Goal: Book appointment/travel/reservation

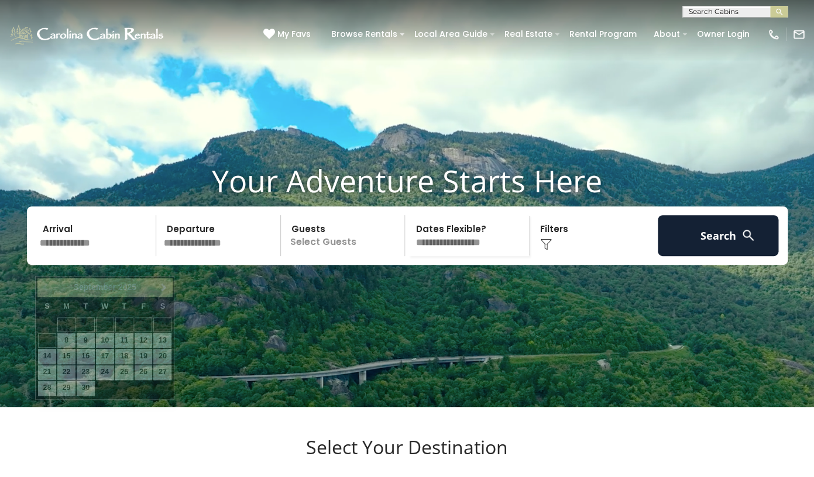
click at [87, 256] on input "text" at bounding box center [96, 235] width 121 height 41
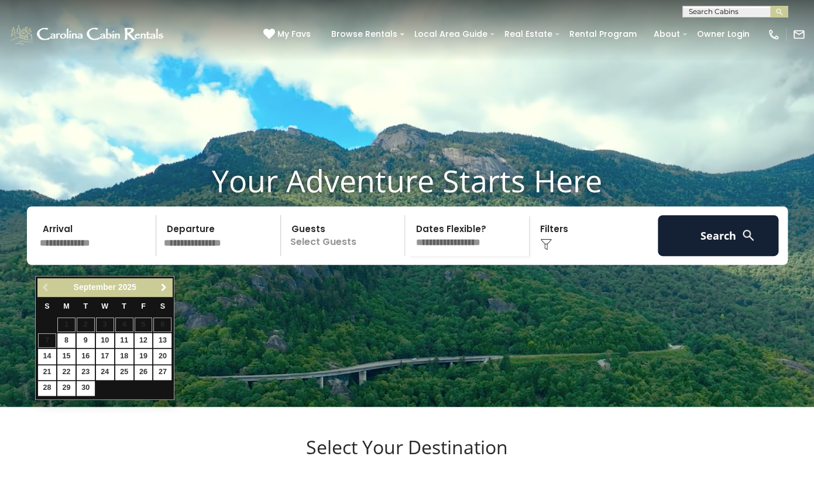
click at [163, 284] on span "Next" at bounding box center [163, 287] width 9 height 9
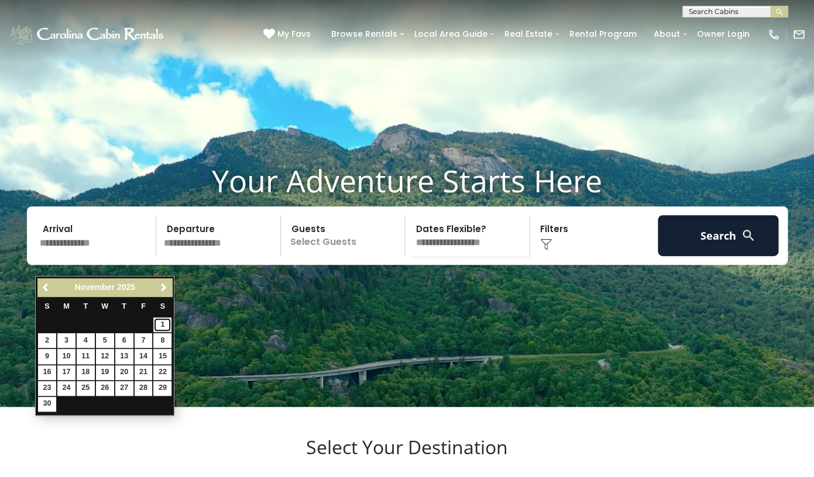
click at [162, 328] on link "1" at bounding box center [162, 325] width 18 height 15
type input "*******"
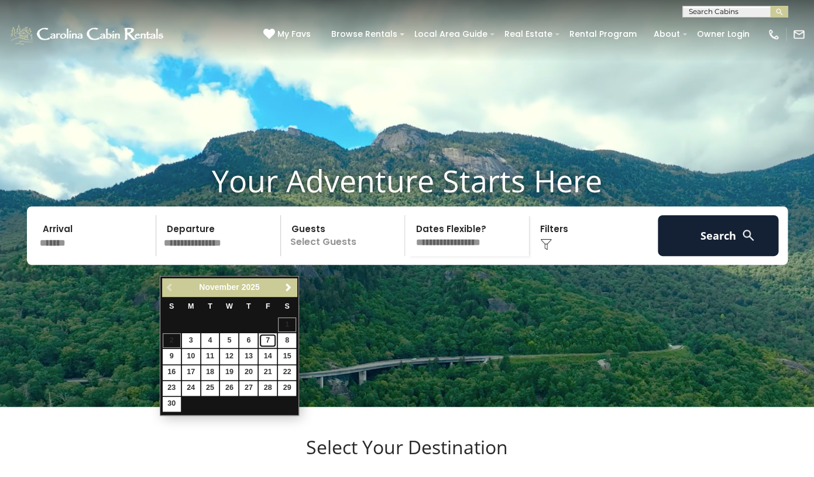
click at [266, 341] on link "7" at bounding box center [268, 340] width 18 height 15
type input "*******"
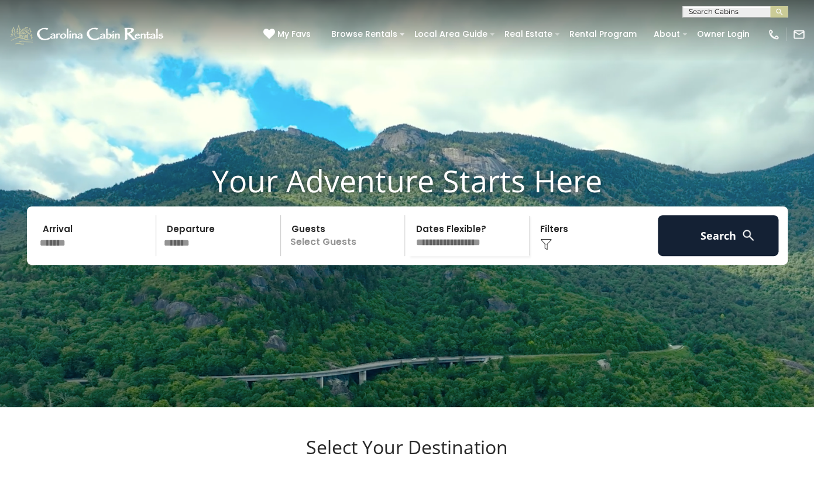
click at [311, 256] on p "Select Guests" at bounding box center [344, 235] width 121 height 41
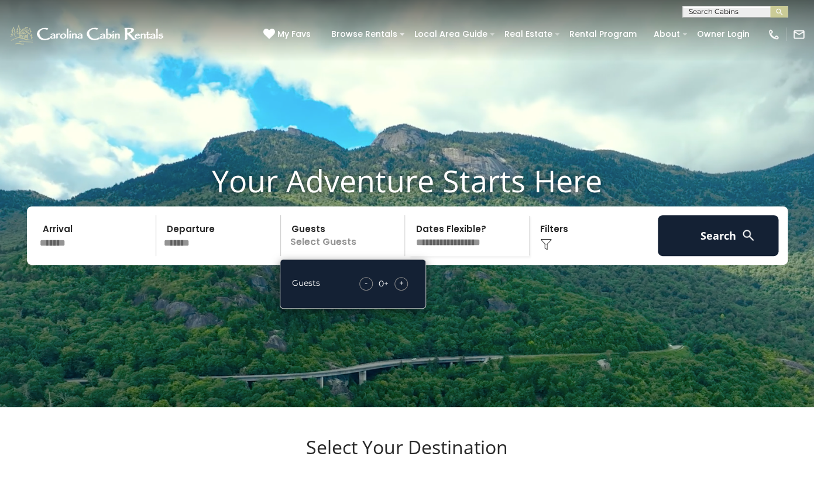
click at [397, 291] on div "+" at bounding box center [400, 283] width 13 height 13
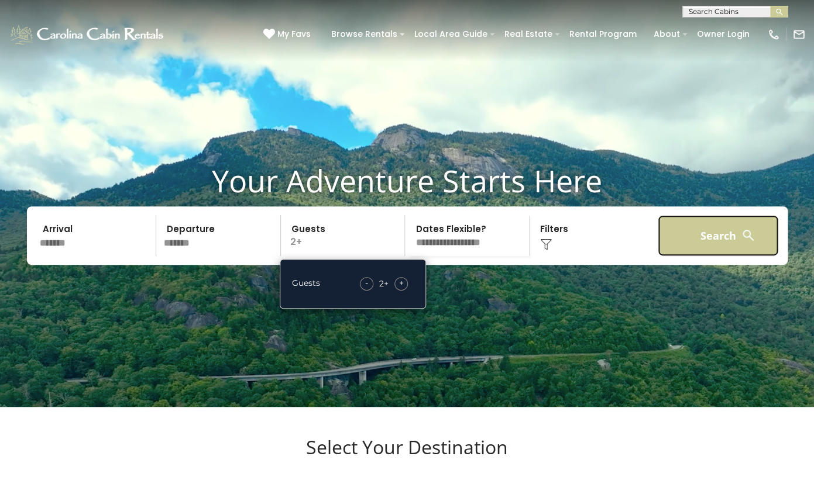
click at [683, 256] on button "Search" at bounding box center [718, 235] width 121 height 41
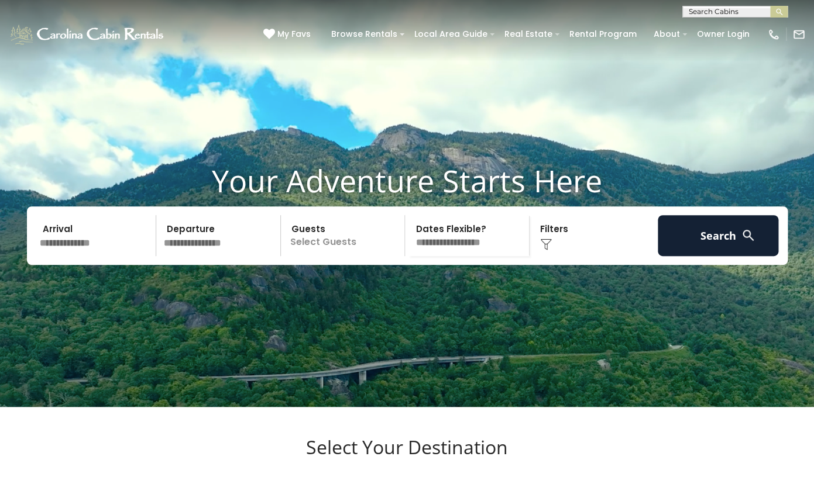
click at [317, 256] on p "Select Guests" at bounding box center [344, 235] width 121 height 41
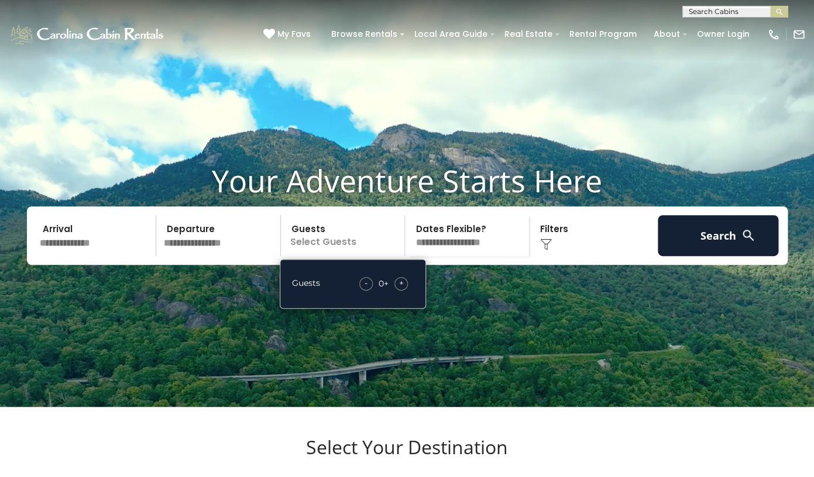
click at [396, 291] on div "+" at bounding box center [400, 283] width 13 height 13
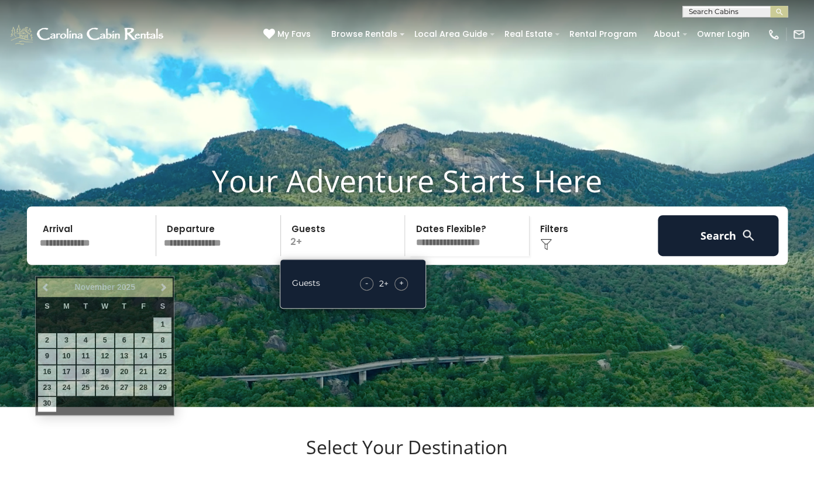
click at [78, 256] on input "text" at bounding box center [96, 235] width 121 height 41
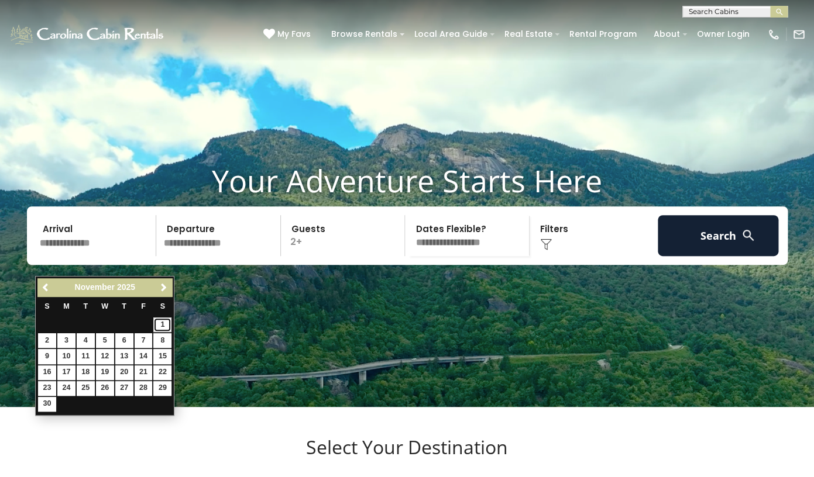
click at [165, 324] on link "1" at bounding box center [162, 325] width 18 height 15
type input "*******"
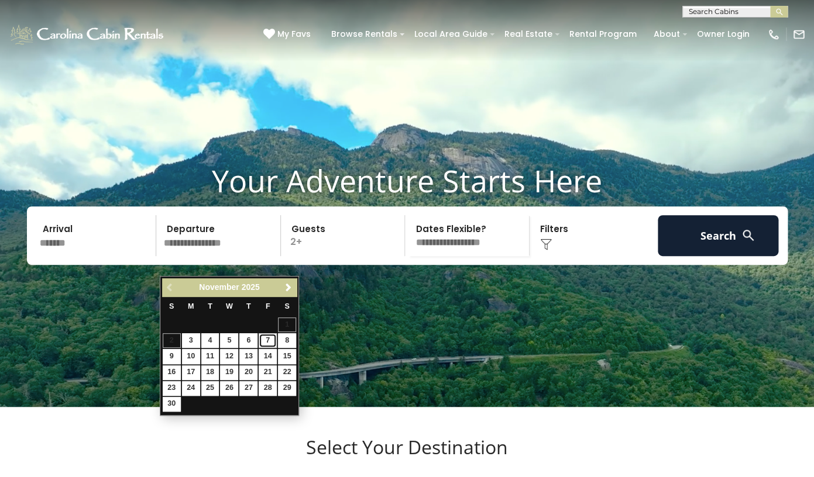
click at [271, 340] on link "7" at bounding box center [268, 340] width 18 height 15
type input "*******"
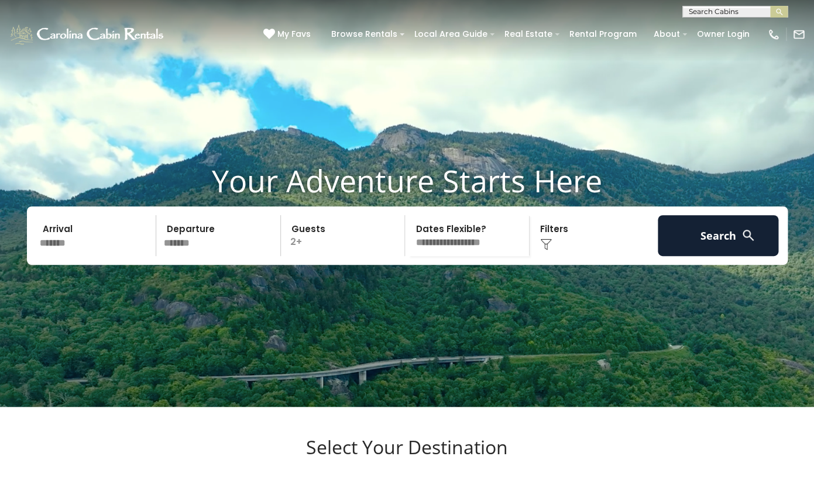
click option "**********" at bounding box center [0, 0] width 0 height 0
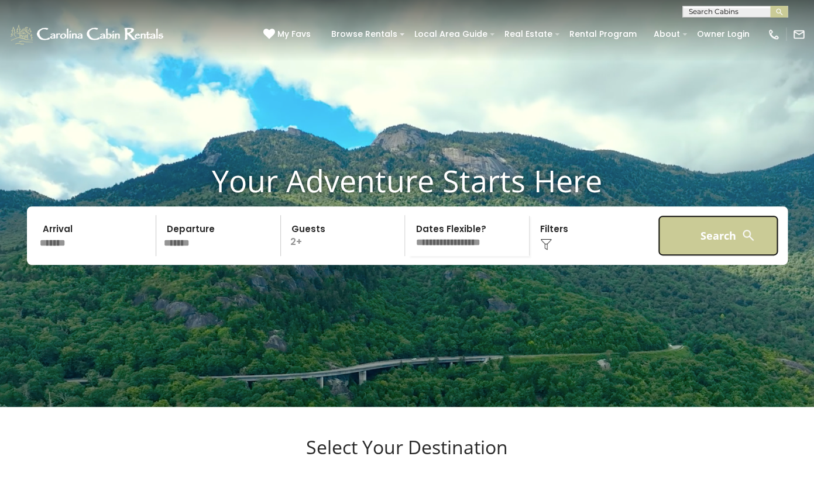
click at [716, 253] on button "Search" at bounding box center [718, 235] width 121 height 41
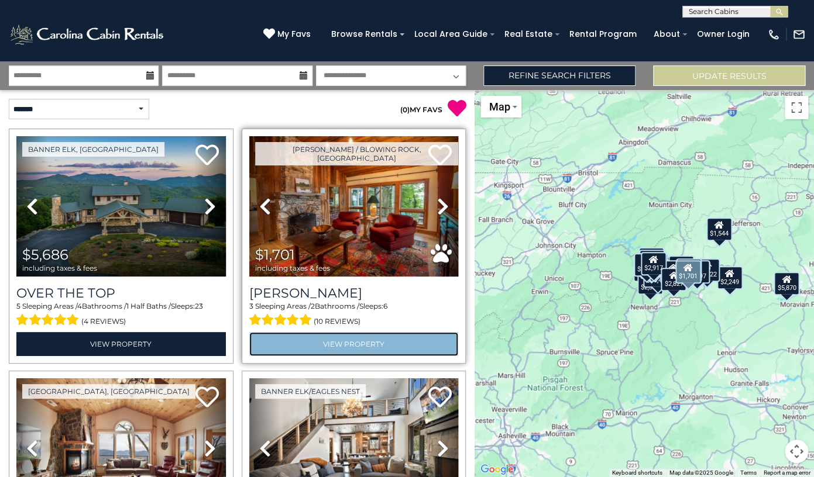
click at [353, 348] on link "View Property" at bounding box center [353, 344] width 209 height 24
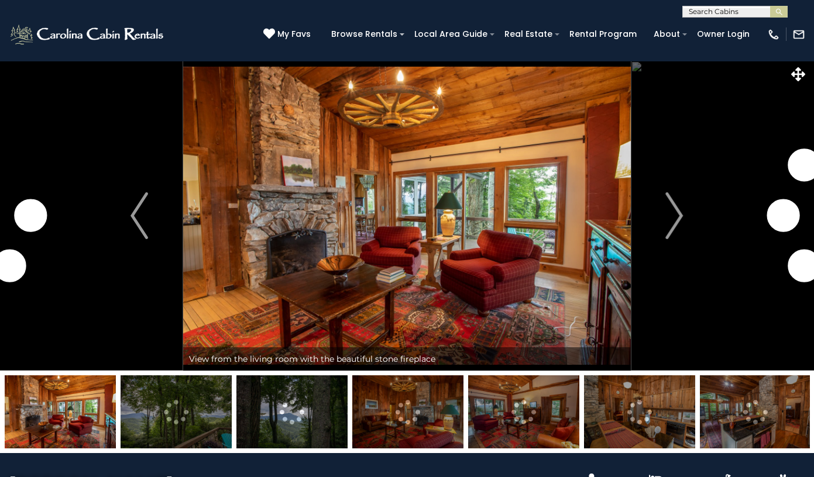
scroll to position [126, 0]
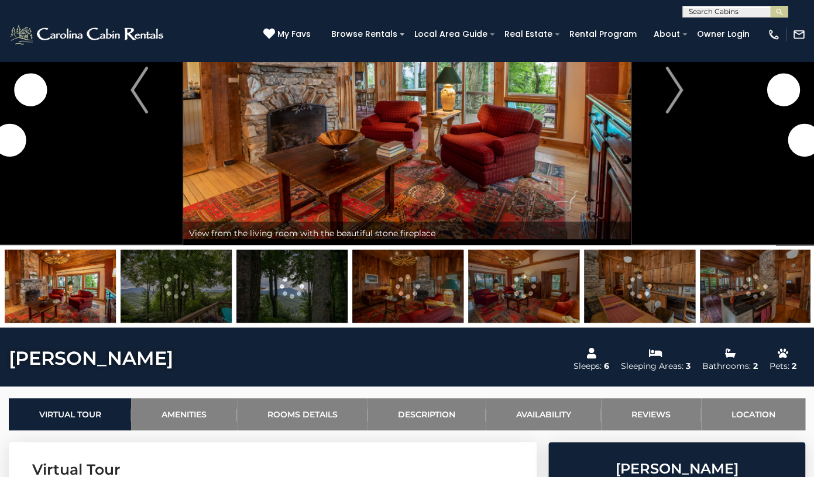
click at [195, 294] on img at bounding box center [176, 286] width 111 height 73
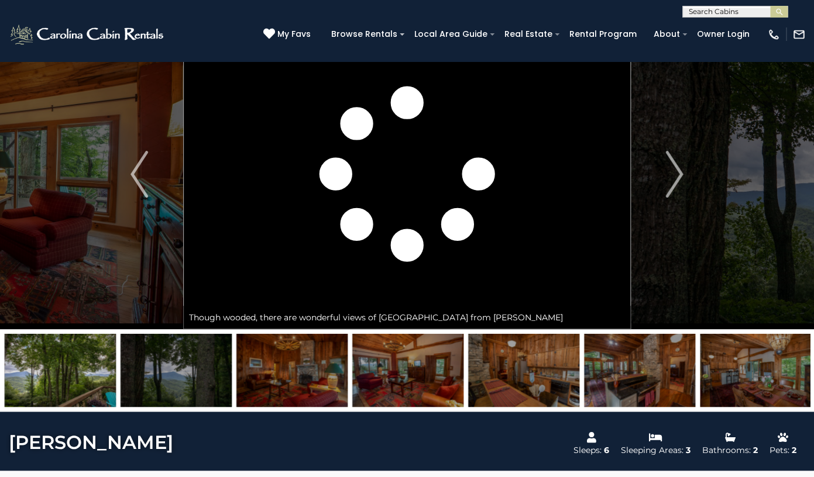
scroll to position [36, 0]
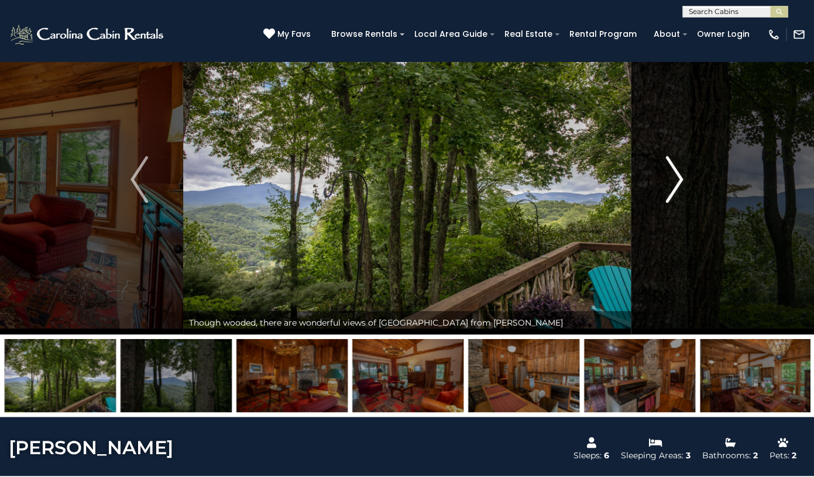
click at [676, 188] on img "Next" at bounding box center [675, 179] width 18 height 47
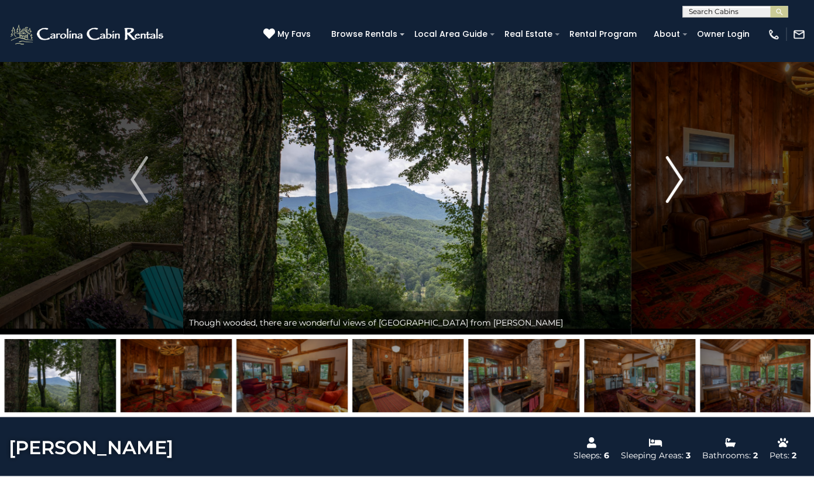
click at [676, 188] on img "Next" at bounding box center [675, 179] width 18 height 47
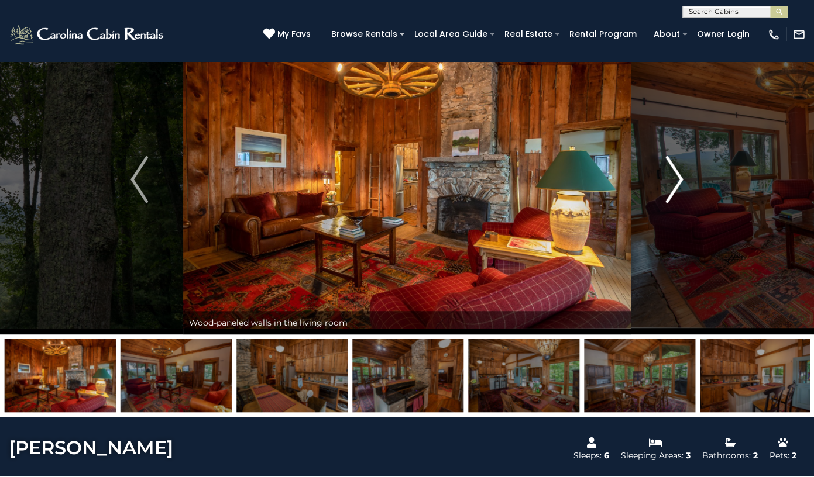
click at [676, 188] on img "Next" at bounding box center [675, 179] width 18 height 47
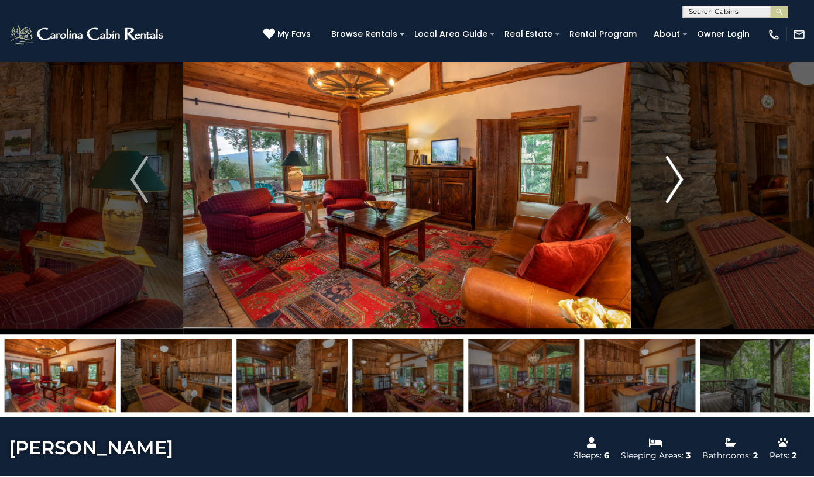
click at [677, 188] on img "Next" at bounding box center [675, 179] width 18 height 47
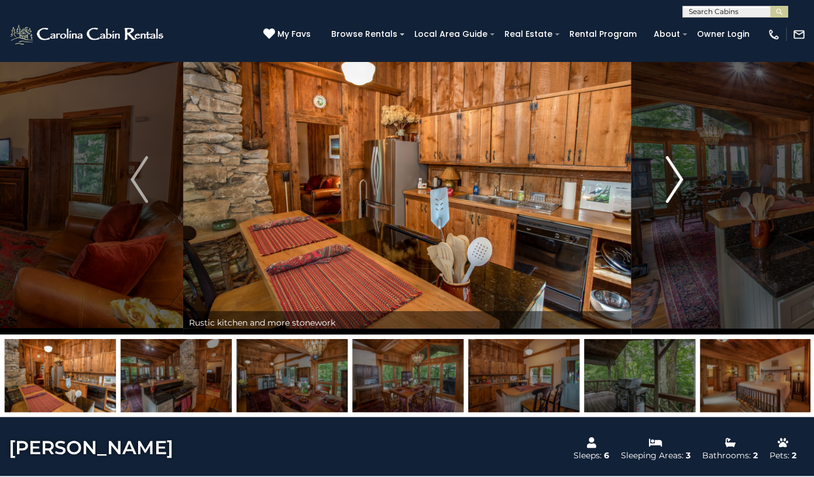
click at [677, 189] on img "Next" at bounding box center [675, 179] width 18 height 47
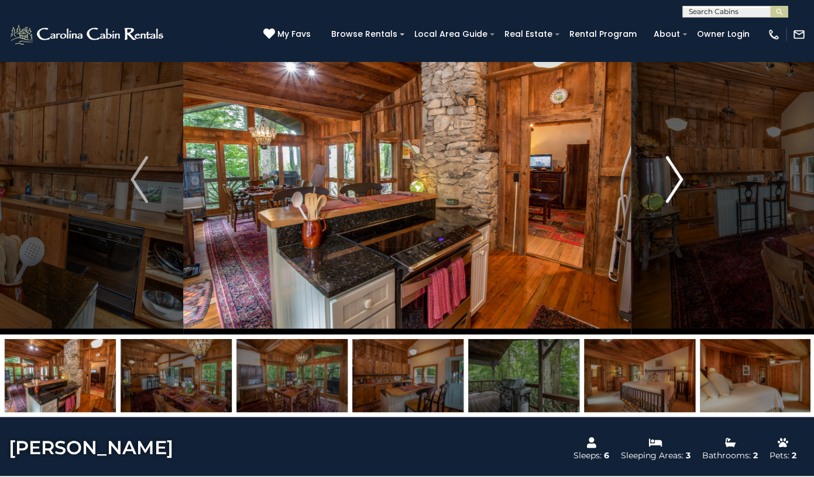
click at [677, 190] on img "Next" at bounding box center [675, 179] width 18 height 47
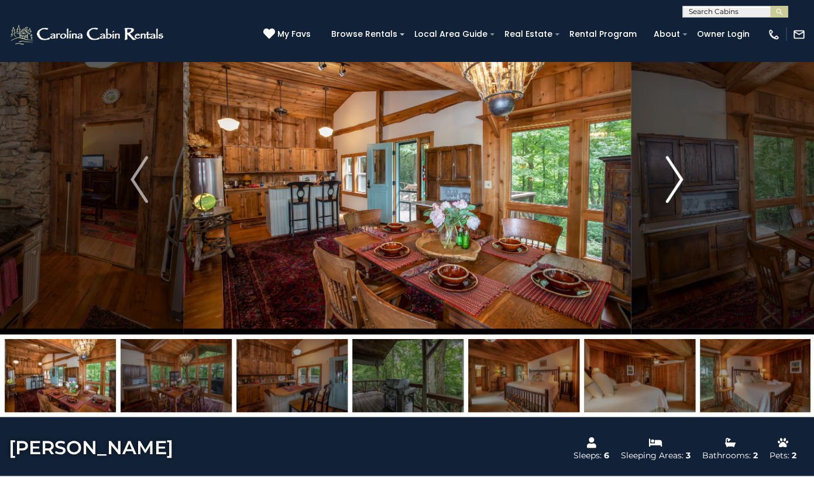
click at [677, 190] on img "Next" at bounding box center [675, 179] width 18 height 47
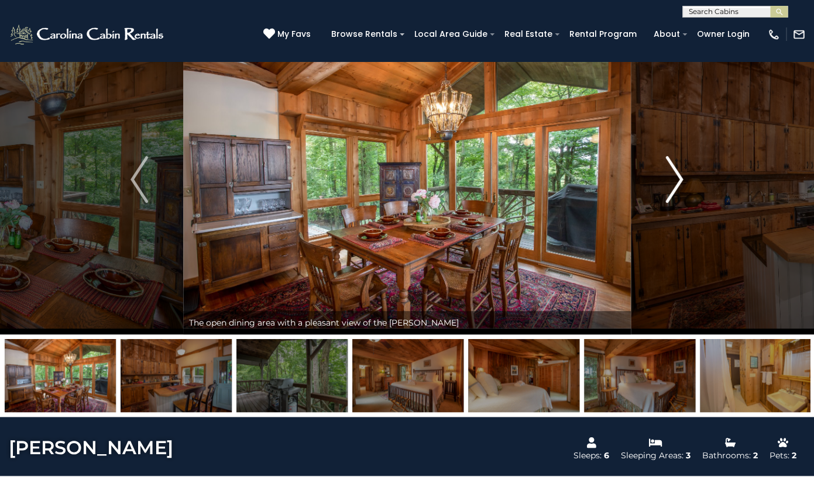
click at [677, 190] on img "Next" at bounding box center [675, 179] width 18 height 47
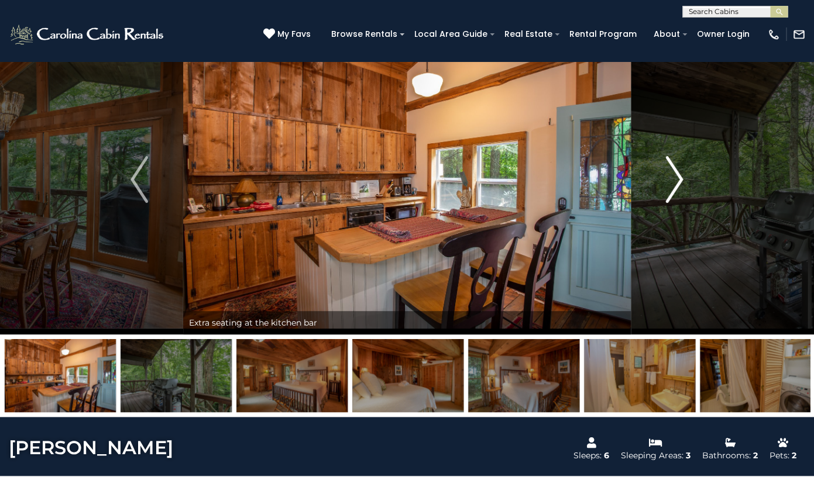
click at [678, 190] on img "Next" at bounding box center [675, 179] width 18 height 47
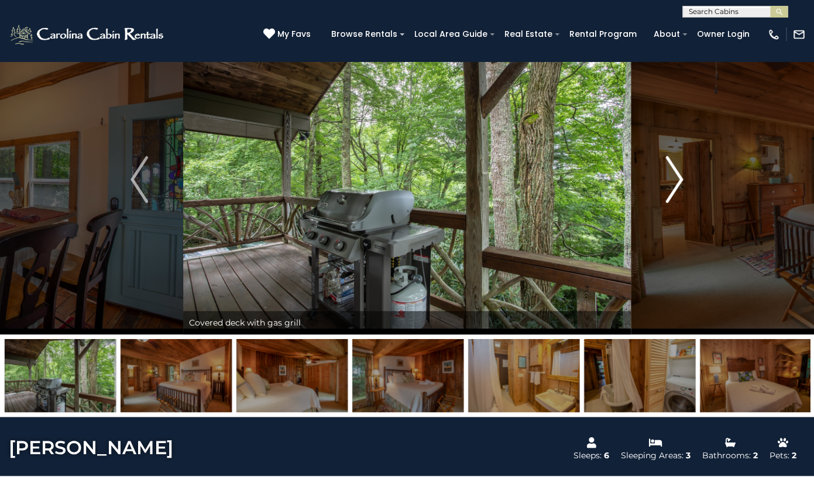
click at [678, 190] on img "Next" at bounding box center [675, 179] width 18 height 47
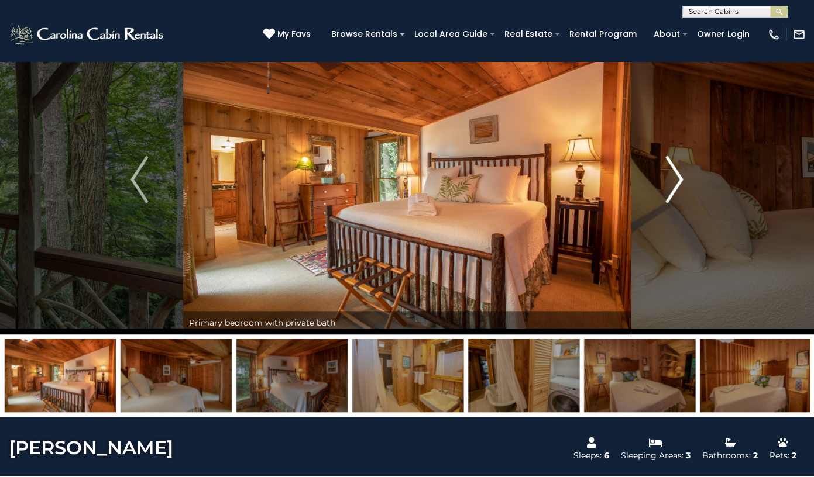
click at [678, 191] on img "Next" at bounding box center [675, 179] width 18 height 47
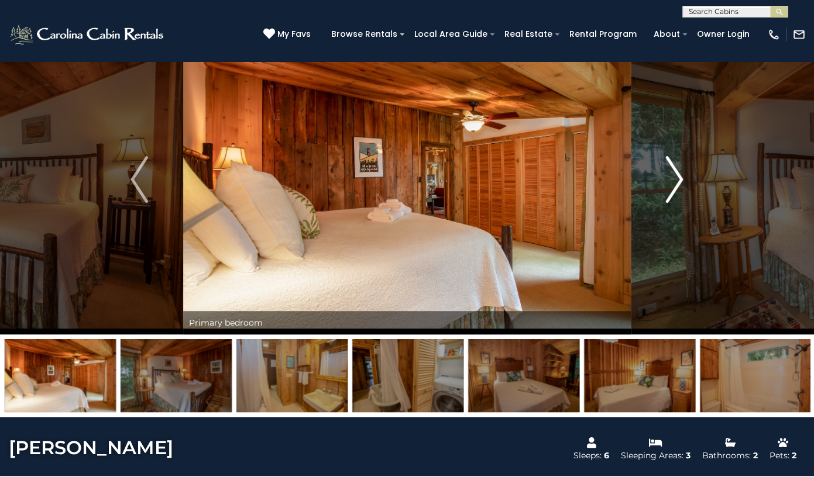
click at [678, 191] on img "Next" at bounding box center [675, 179] width 18 height 47
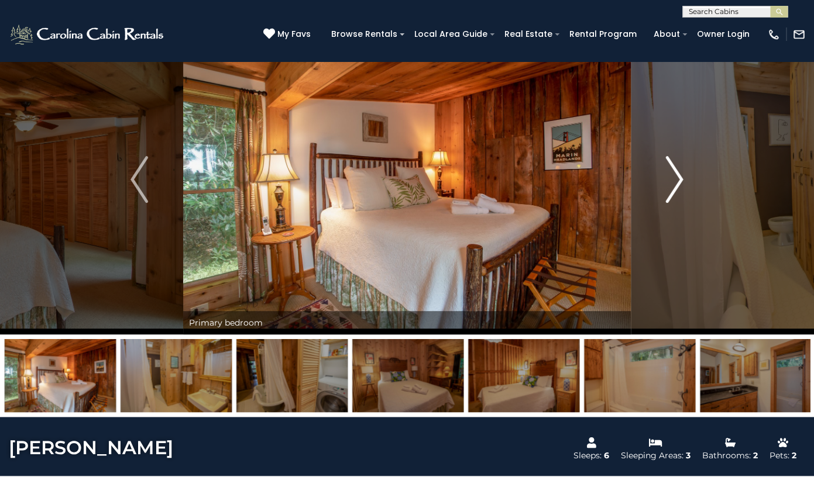
click at [679, 191] on img "Next" at bounding box center [675, 179] width 18 height 47
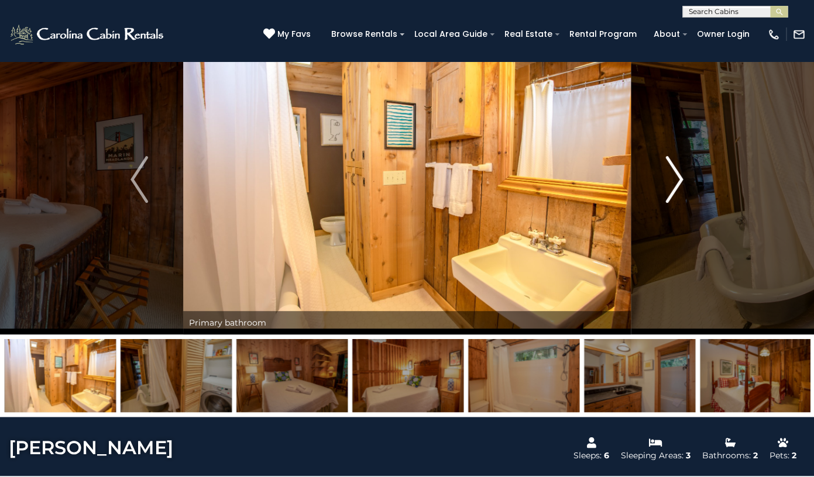
click at [679, 191] on img "Next" at bounding box center [675, 179] width 18 height 47
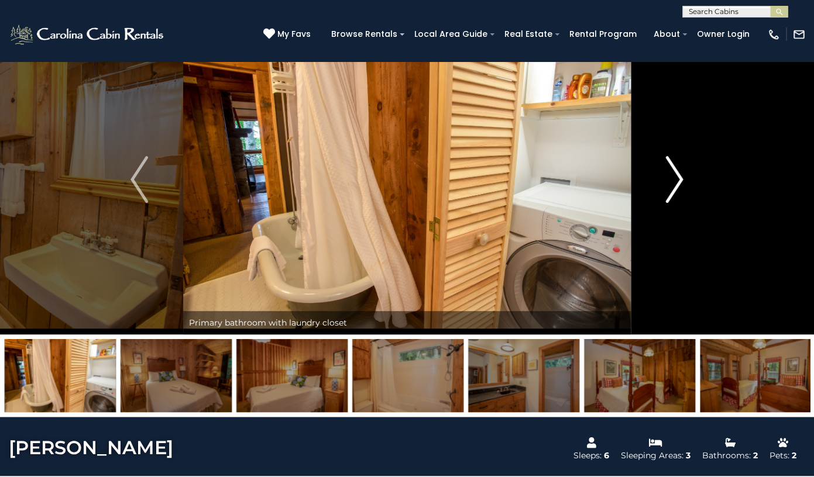
click at [679, 191] on img "Next" at bounding box center [675, 179] width 18 height 47
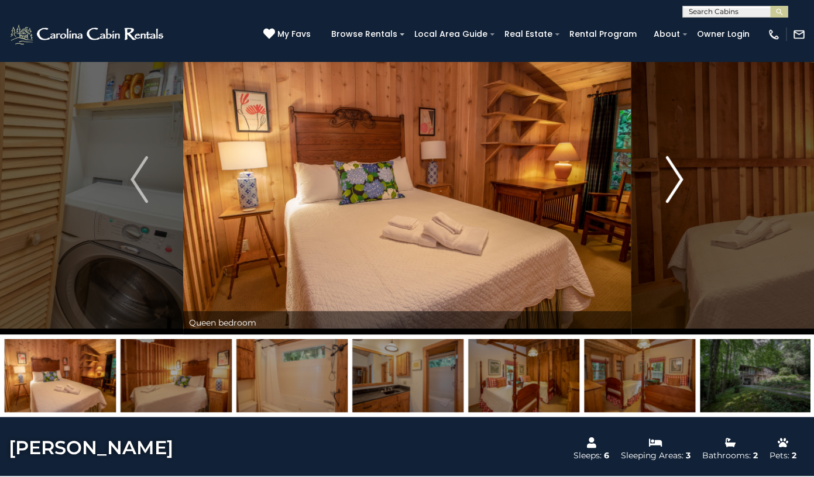
click at [679, 192] on img "Next" at bounding box center [675, 179] width 18 height 47
